Goal: Information Seeking & Learning: Learn about a topic

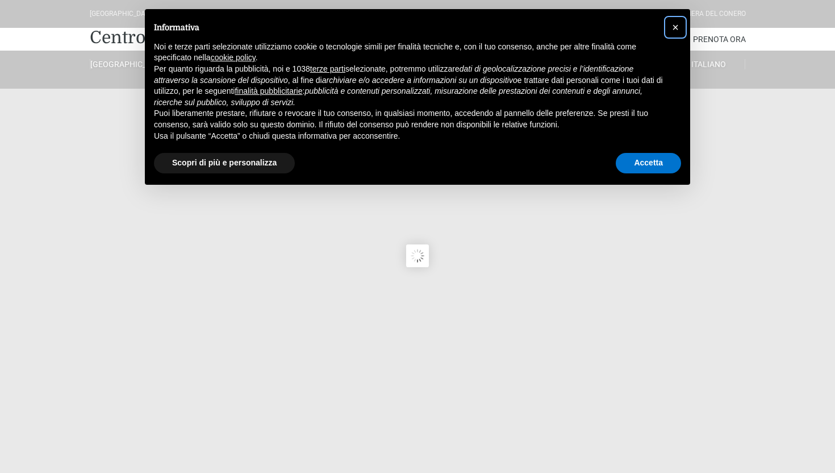
click at [676, 31] on span "×" at bounding box center [675, 27] width 7 height 12
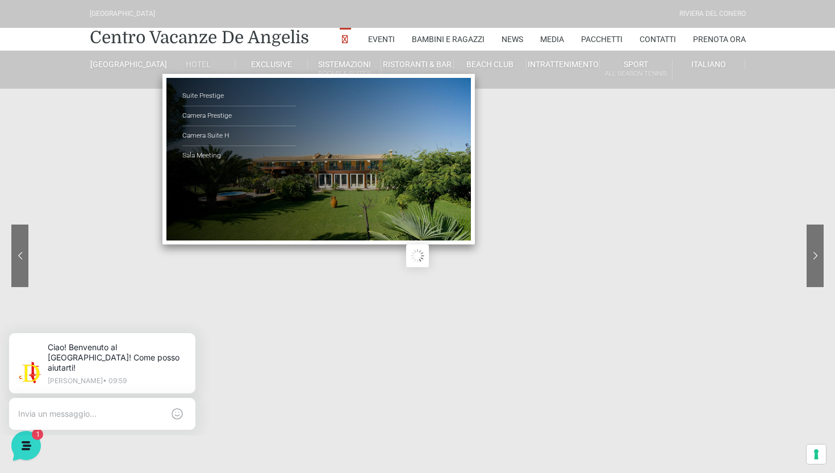
click at [198, 65] on link "Hotel" at bounding box center [198, 64] width 73 height 10
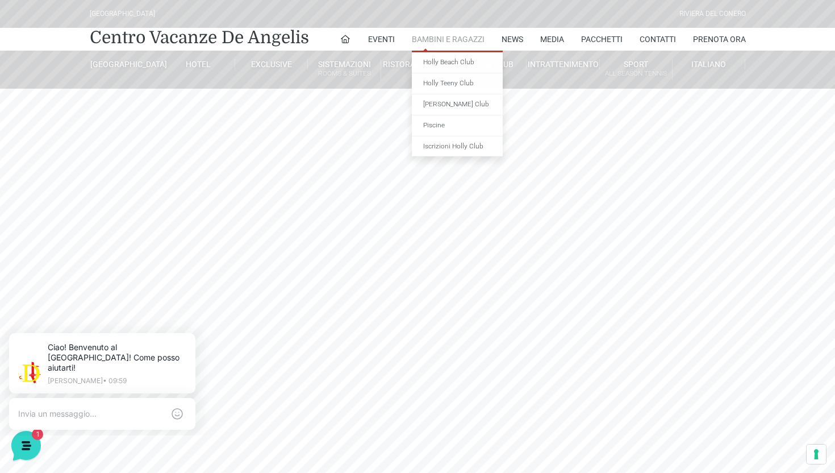
click at [423, 39] on link "Bambini e Ragazzi" at bounding box center [448, 39] width 73 height 23
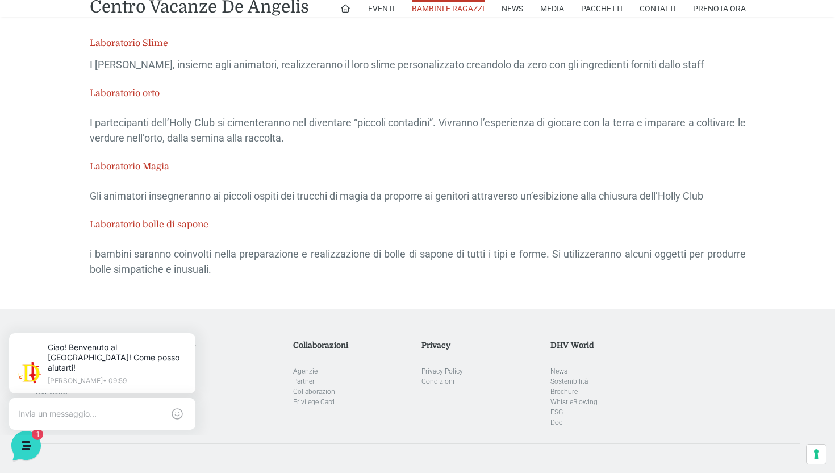
scroll to position [2667, 0]
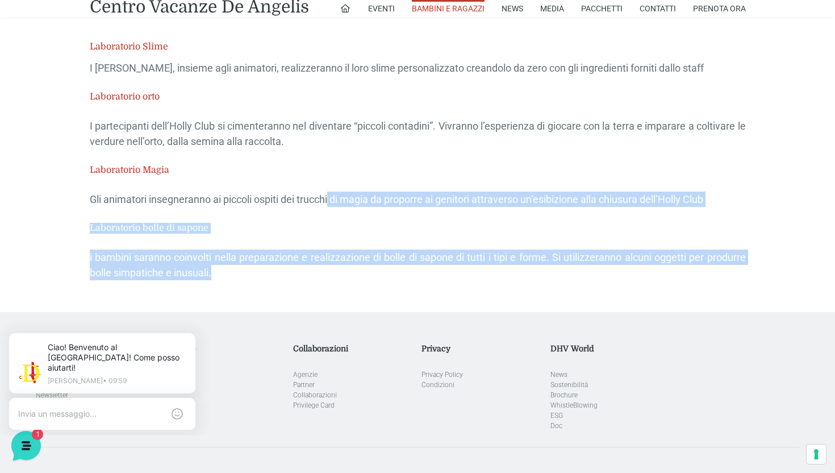
drag, startPoint x: 333, startPoint y: 197, endPoint x: 457, endPoint y: 281, distance: 149.7
click at [457, 282] on div "Laboratorio Slime I Bambini, insieme agli animatori, realizzeranno il loro slim…" at bounding box center [417, 161] width 673 height 303
click at [457, 281] on div "Laboratorio Slime I Bambini, insieme agli animatori, realizzeranno il loro slim…" at bounding box center [417, 161] width 673 height 303
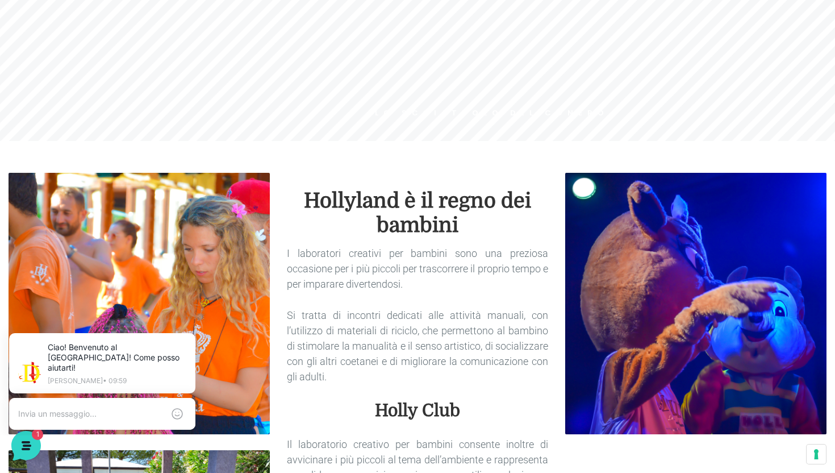
scroll to position [0, 0]
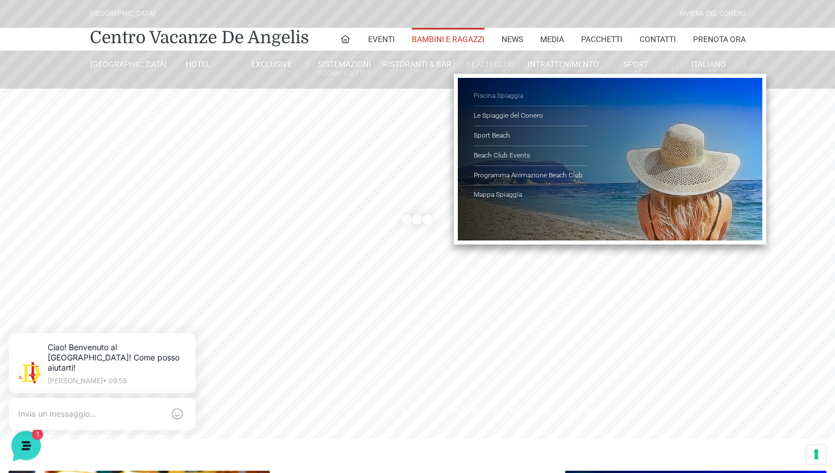
click at [498, 94] on link "Piscina Spiaggia" at bounding box center [531, 96] width 114 height 20
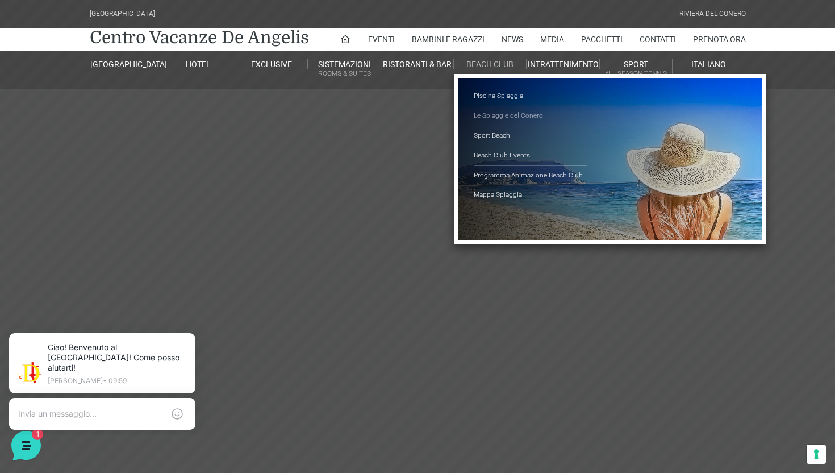
click at [501, 115] on link "Le Spiaggie del Conero" at bounding box center [531, 116] width 114 height 20
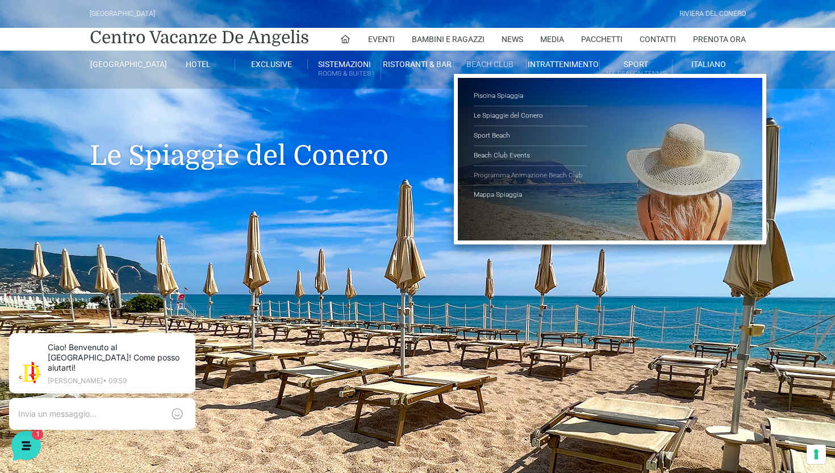
click at [504, 174] on link "Programma Animazione Beach Club" at bounding box center [531, 176] width 114 height 20
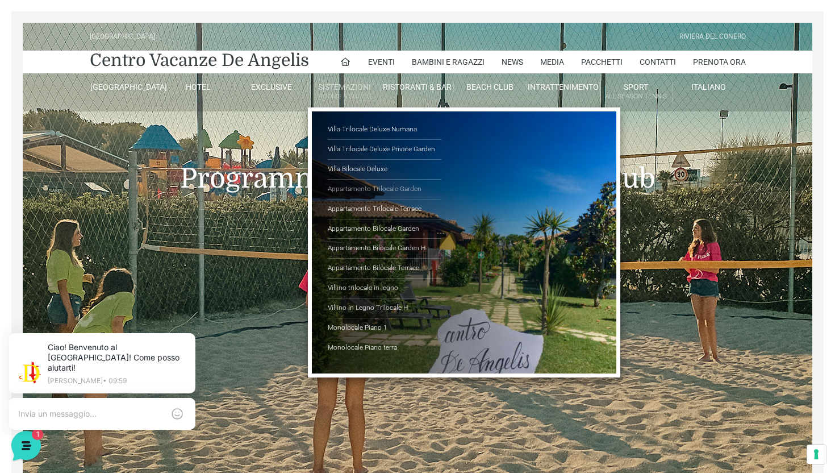
click at [381, 187] on link "Appartamento Trilocale Garden" at bounding box center [385, 189] width 114 height 20
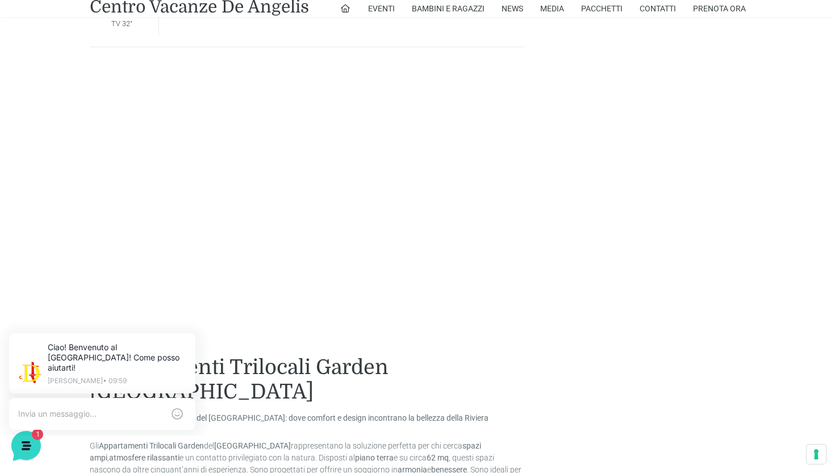
scroll to position [1175, 0]
